Goal: Find specific page/section: Find specific page/section

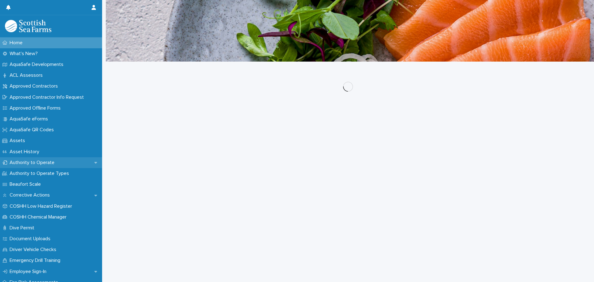
scroll to position [31, 0]
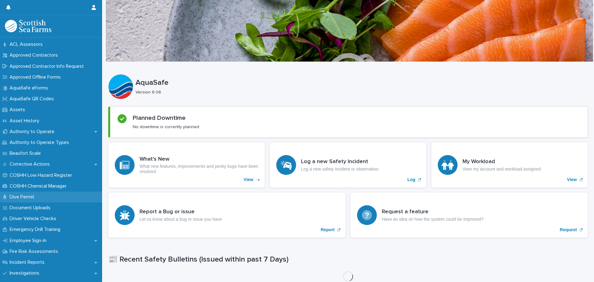
click at [32, 198] on p "Dive Permit" at bounding box center [23, 197] width 32 height 6
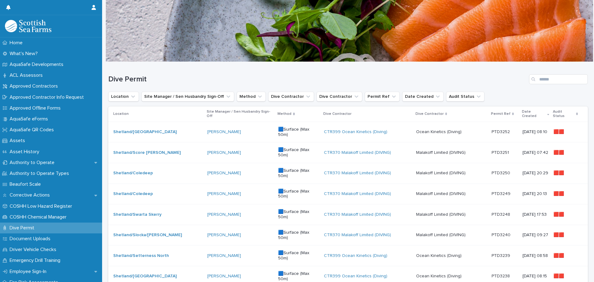
click at [231, 129] on div "[PERSON_NAME]" at bounding box center [240, 131] width 66 height 5
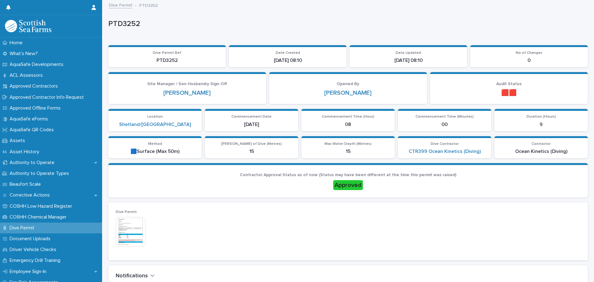
click at [124, 232] on img at bounding box center [131, 232] width 30 height 30
